Goal: Find specific page/section: Find specific page/section

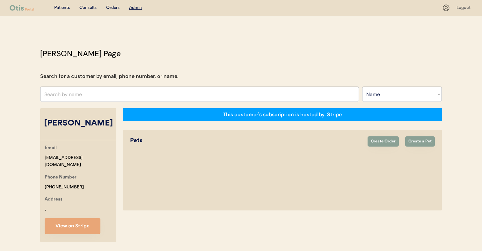
select select ""Name""
select select "true"
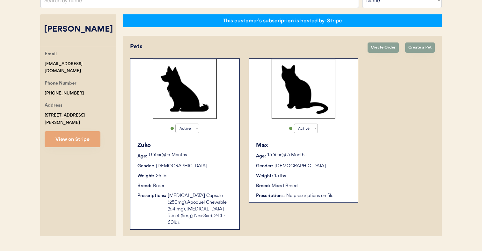
scroll to position [102, 0]
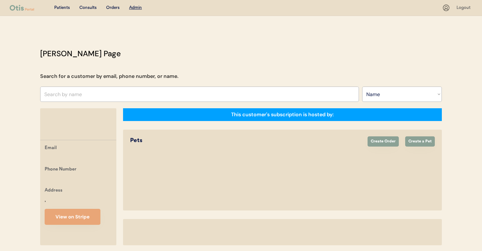
select select ""Name""
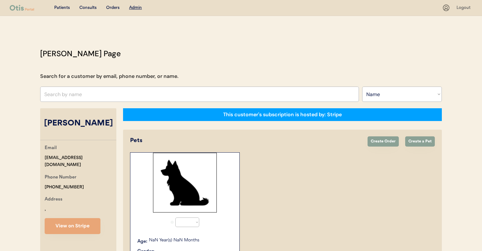
select select "true"
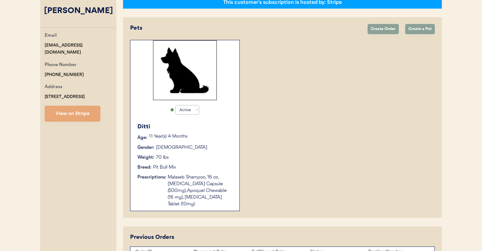
scroll to position [157, 0]
